Goal: Navigation & Orientation: Find specific page/section

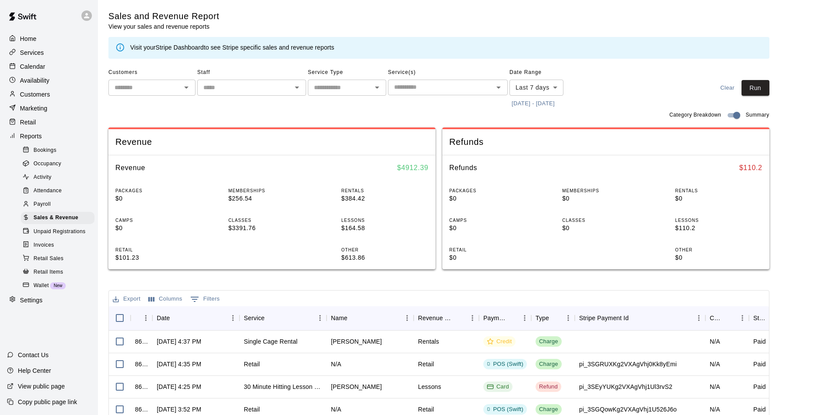
click at [41, 69] on p "Calendar" at bounding box center [32, 66] width 25 height 9
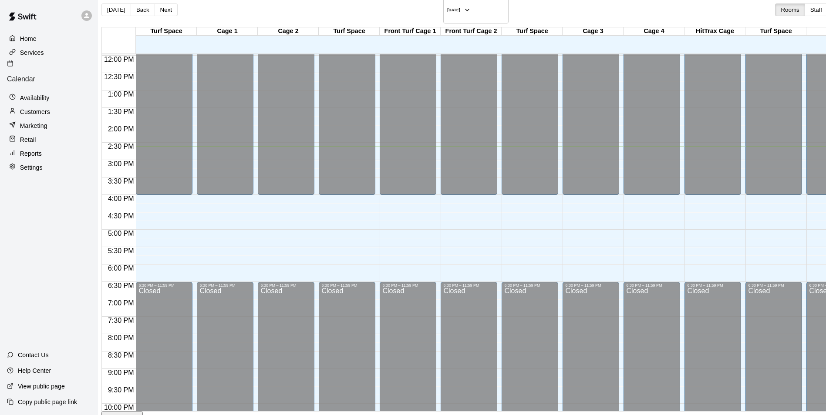
scroll to position [421, 0]
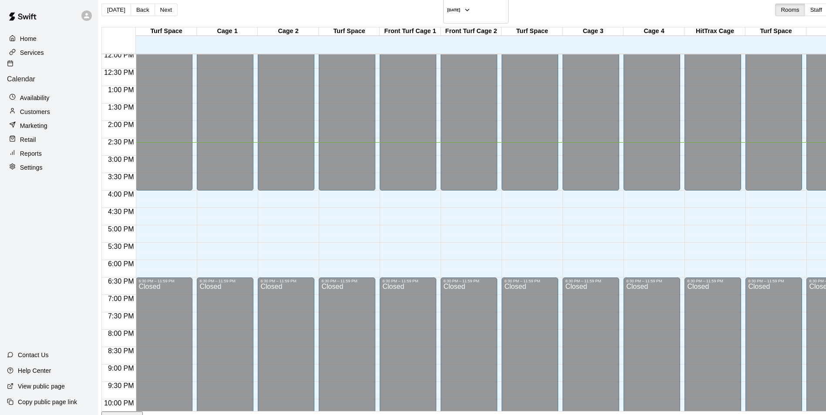
click at [30, 149] on p "Reports" at bounding box center [31, 153] width 22 height 9
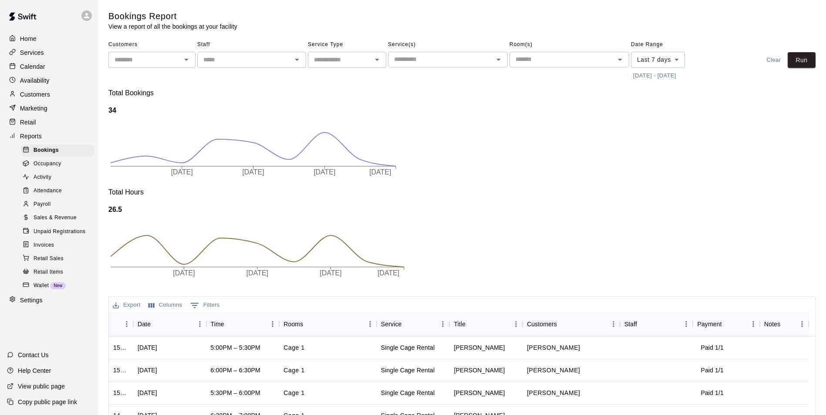
click at [63, 223] on span "Sales & Revenue" at bounding box center [55, 218] width 43 height 9
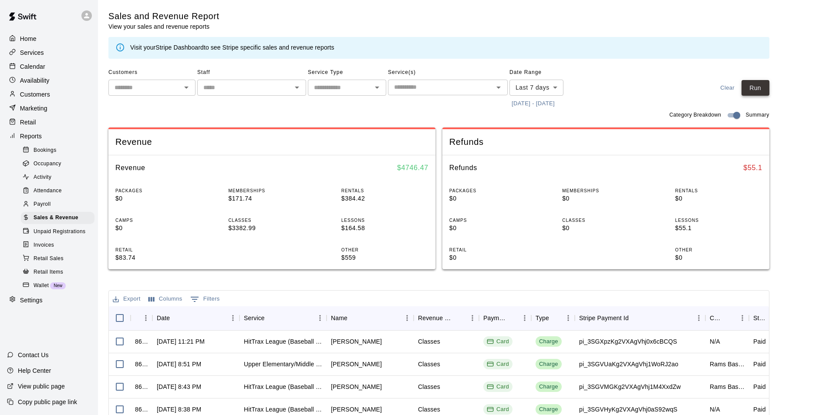
click at [761, 88] on button "Run" at bounding box center [756, 88] width 28 height 16
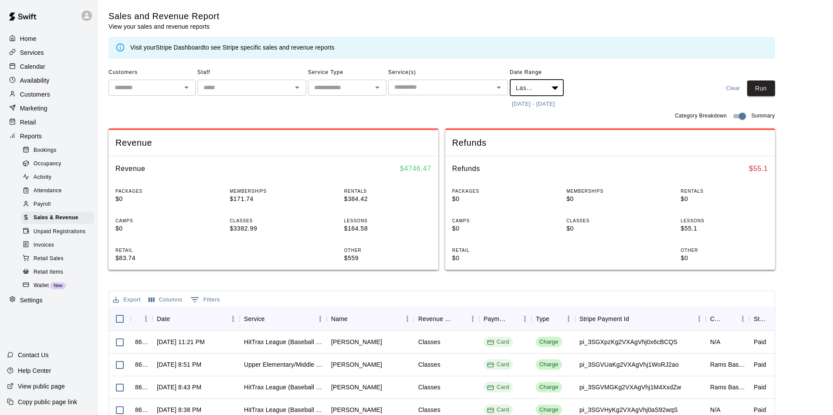
click at [557, 89] on body "Home Services Calendar Availability Customers Marketing Retail Reports Bookings…" at bounding box center [416, 330] width 833 height 661
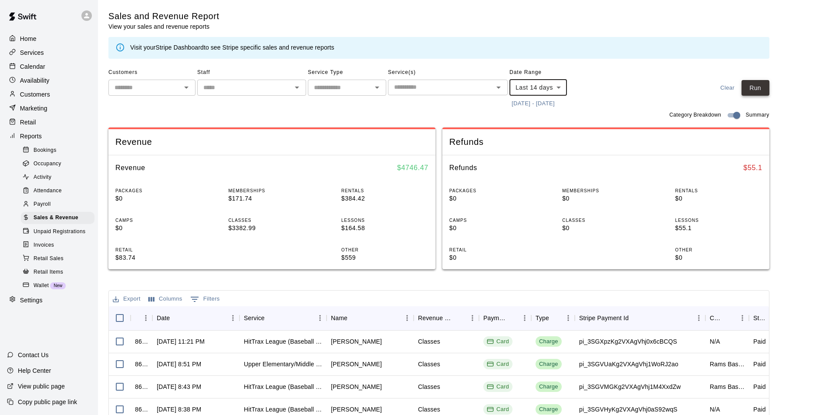
click at [769, 92] on button "Run" at bounding box center [756, 88] width 28 height 16
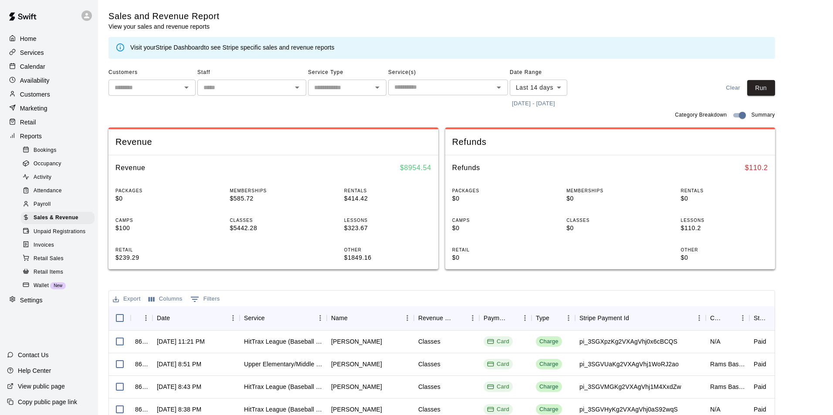
click at [553, 86] on body "Home Services Calendar Availability Customers Marketing Retail Reports Bookings…" at bounding box center [416, 299] width 833 height 599
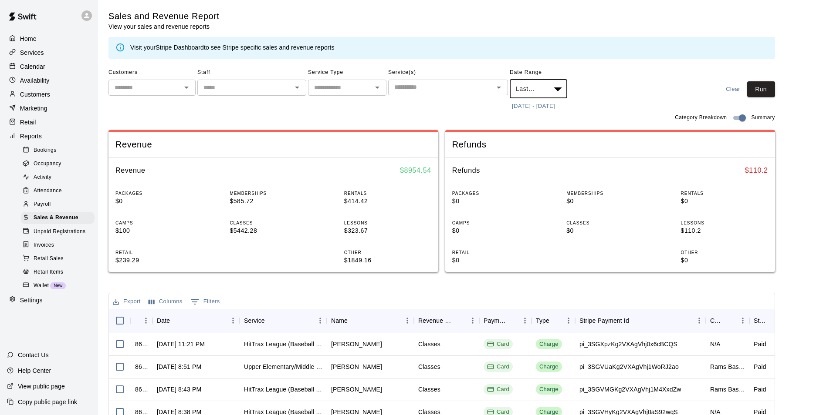
type input "****"
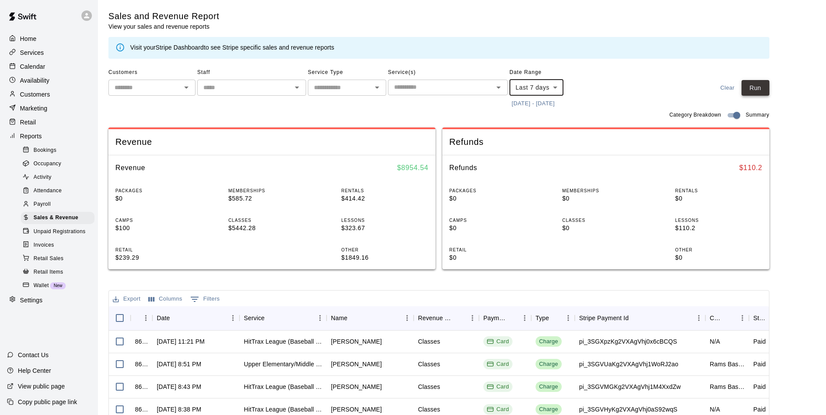
click at [766, 88] on button "Run" at bounding box center [756, 88] width 28 height 16
click at [41, 94] on p "Customers" at bounding box center [35, 94] width 30 height 9
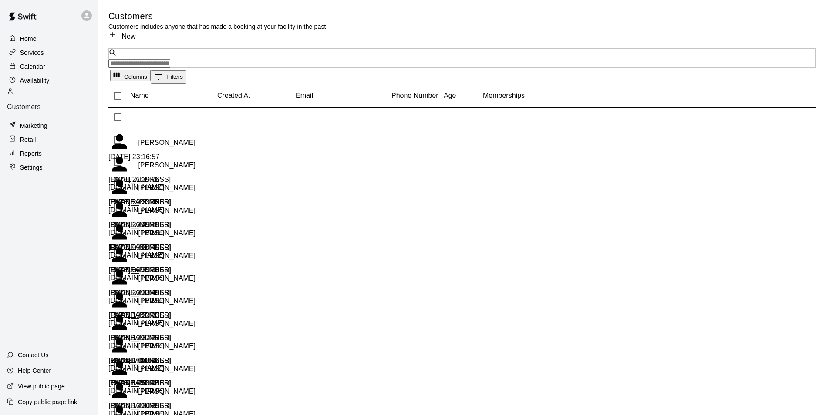
click at [170, 59] on input "Search customers by name or email" at bounding box center [139, 63] width 62 height 9
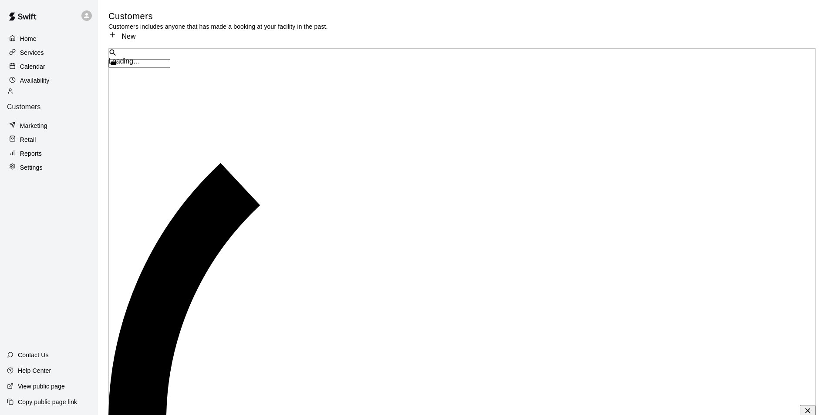
type input "****"
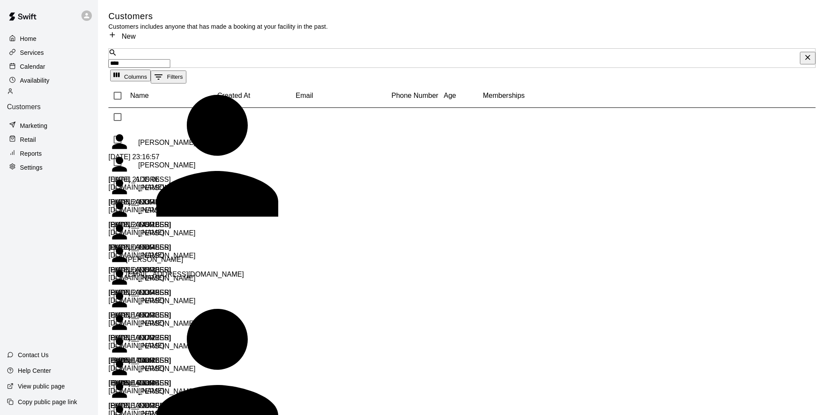
click at [192, 249] on div "[PERSON_NAME]" at bounding box center [248, 260] width 244 height 22
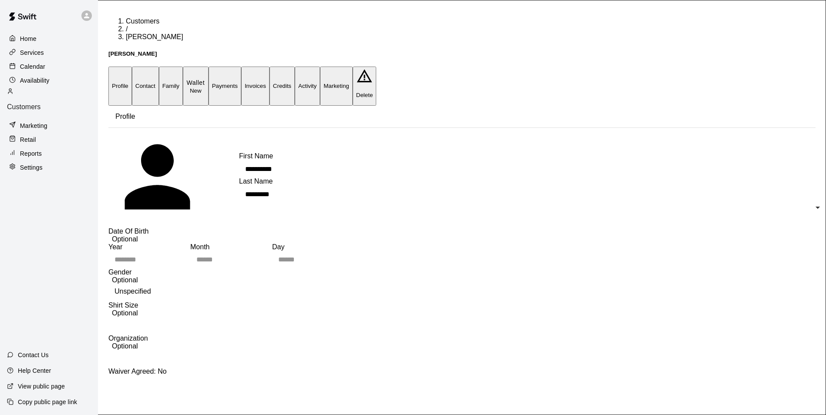
click at [270, 67] on button "Invoices" at bounding box center [255, 86] width 28 height 39
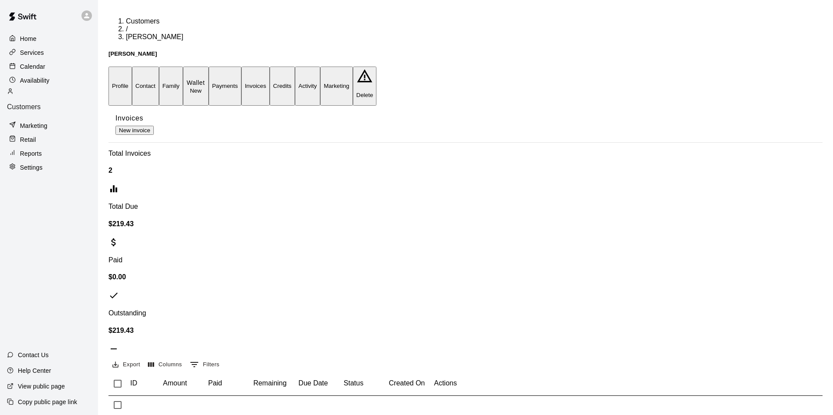
click at [52, 65] on div "Calendar" at bounding box center [49, 66] width 84 height 13
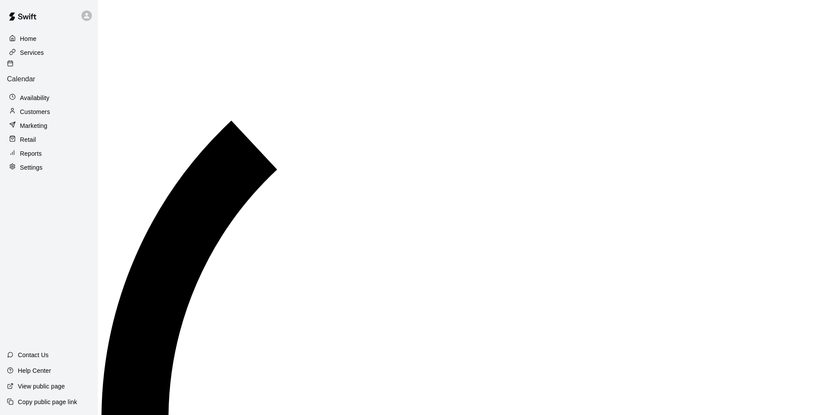
scroll to position [442, 0]
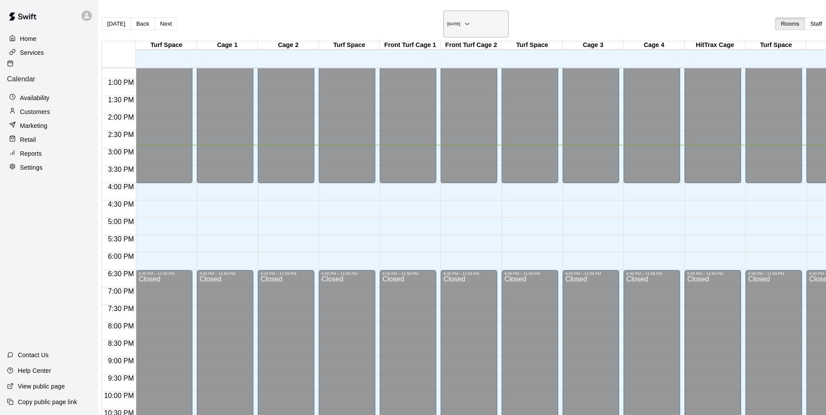
click at [443, 18] on button "[DATE]" at bounding box center [475, 23] width 65 height 27
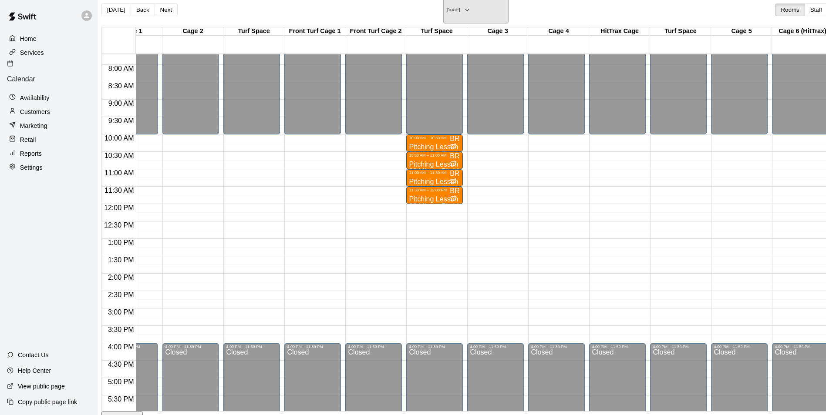
scroll to position [0, 65]
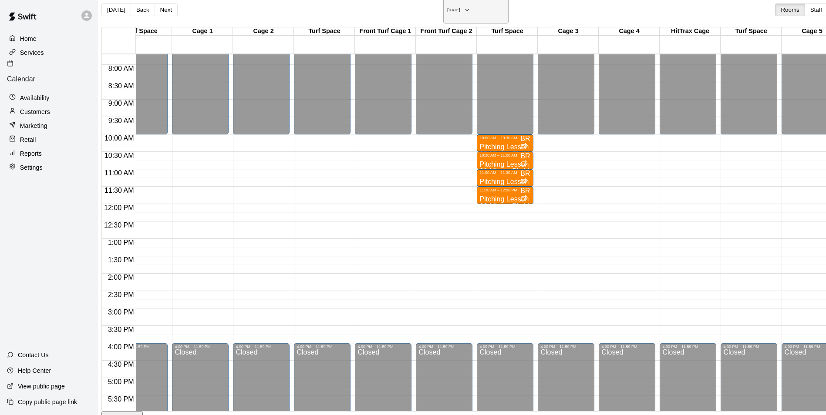
click at [443, 8] on button "[DATE]" at bounding box center [475, 10] width 65 height 27
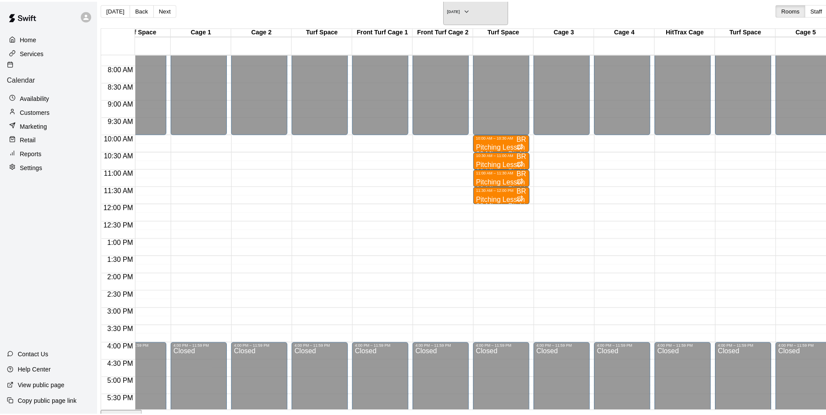
scroll to position [10, 0]
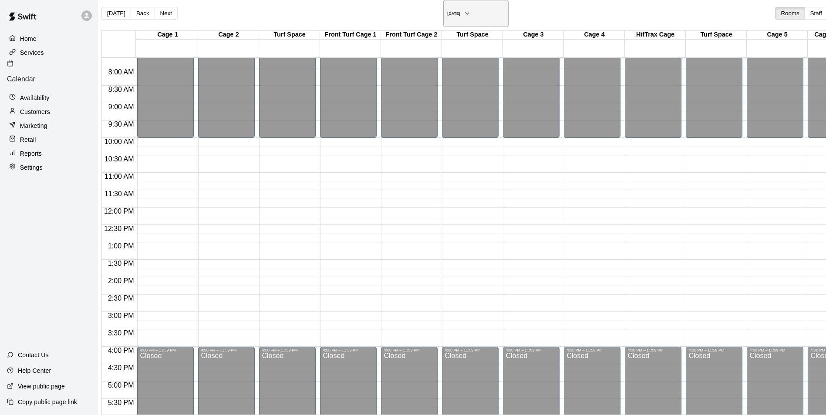
click at [464, 11] on icon "button" at bounding box center [467, 13] width 7 height 10
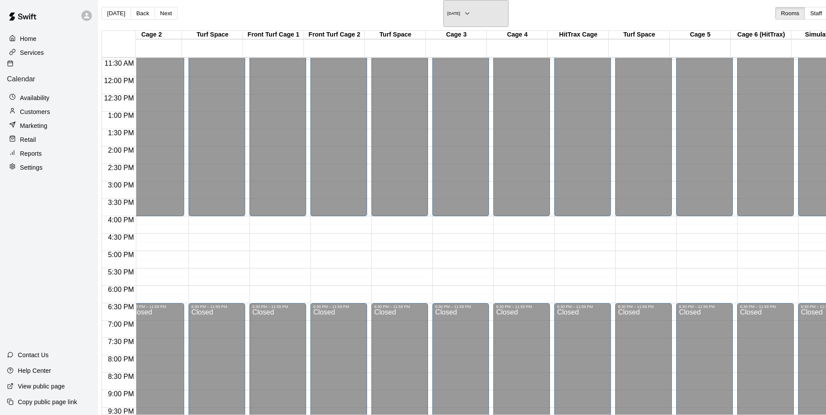
scroll to position [0, 277]
click at [447, 13] on h6 "[DATE]" at bounding box center [453, 13] width 13 height 4
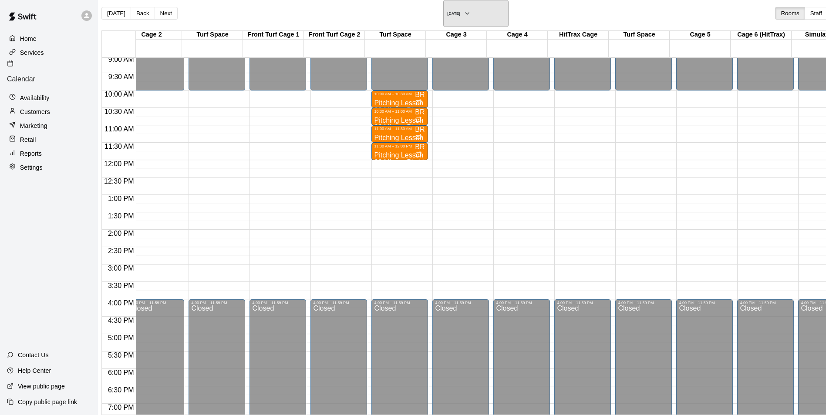
scroll to position [312, 277]
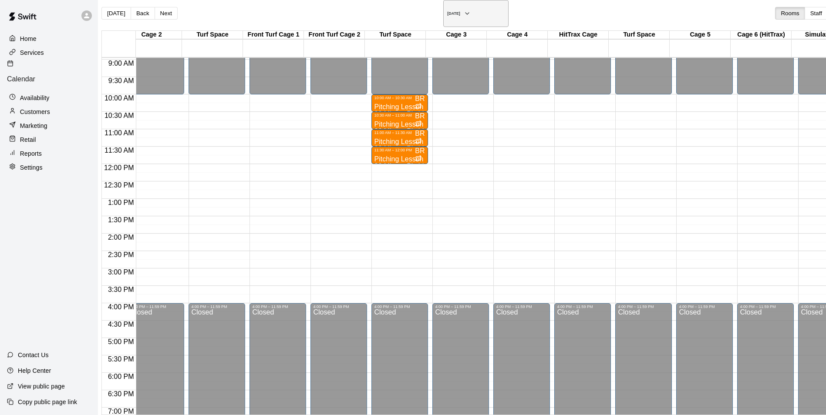
click at [466, 13] on icon "button" at bounding box center [467, 14] width 3 height 2
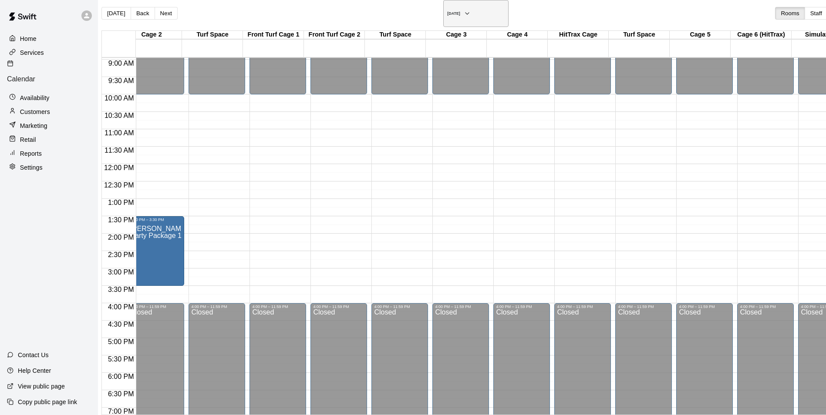
click at [447, 12] on h6 "[DATE]" at bounding box center [453, 13] width 13 height 4
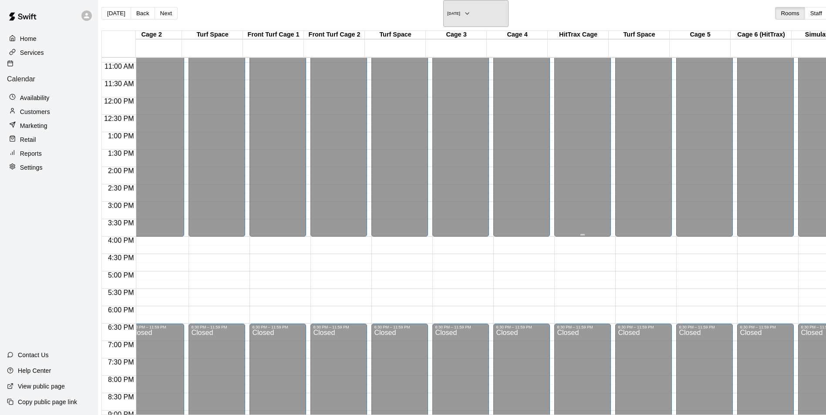
scroll to position [399, 277]
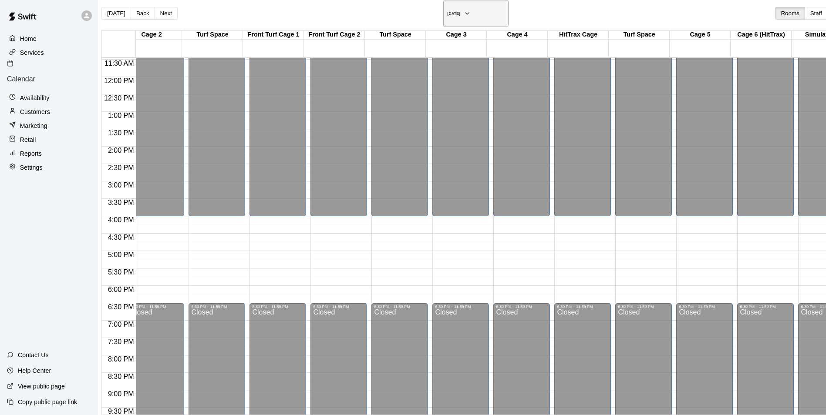
click at [443, 7] on button "[DATE]" at bounding box center [475, 13] width 65 height 27
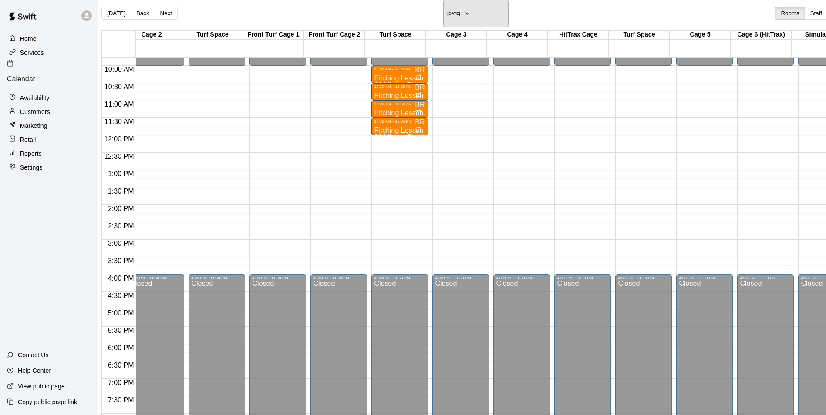
scroll to position [355, 277]
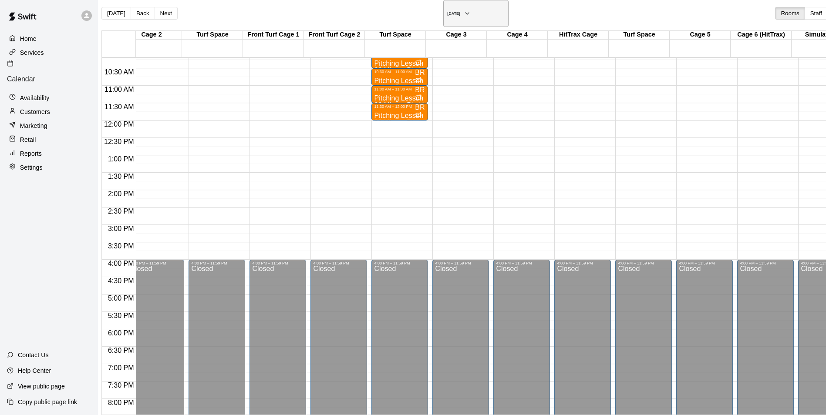
click at [447, 11] on h6 "[DATE]" at bounding box center [453, 13] width 13 height 4
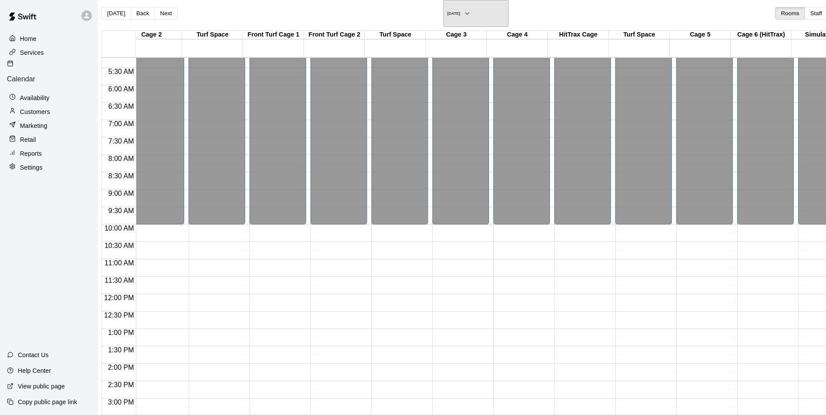
scroll to position [181, 277]
click at [447, 11] on h6 "[DATE]" at bounding box center [453, 13] width 13 height 4
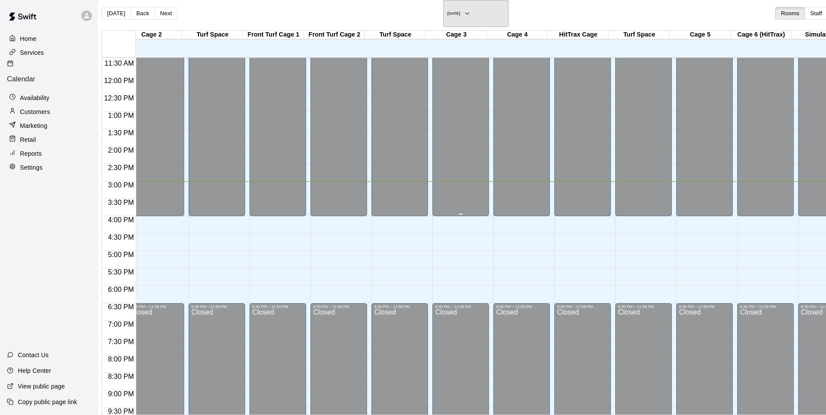
scroll to position [442, 277]
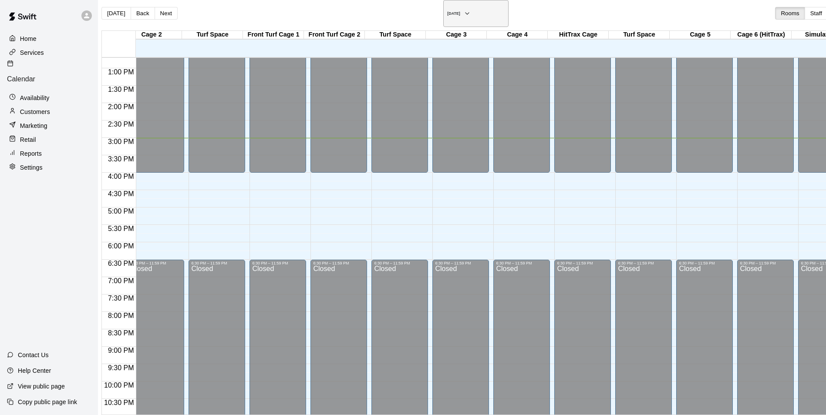
click at [447, 11] on h6 "[DATE]" at bounding box center [453, 13] width 13 height 4
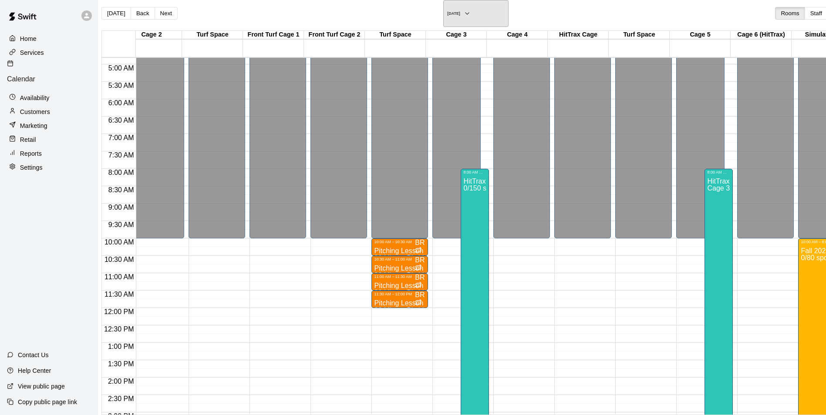
scroll to position [138, 277]
